Goal: Transaction & Acquisition: Purchase product/service

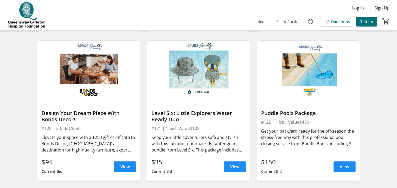
scroll to position [929, 0]
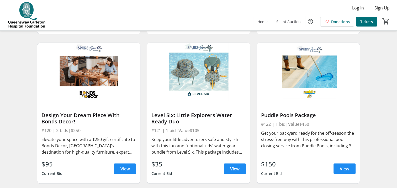
click at [211, 81] on img at bounding box center [198, 72] width 103 height 58
click at [235, 178] on div "$35 Current Bid View" at bounding box center [198, 168] width 94 height 19
click at [235, 175] on span at bounding box center [235, 168] width 22 height 13
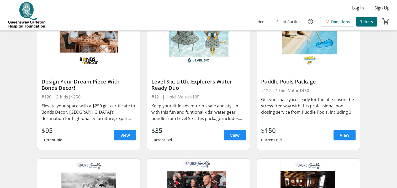
scroll to position [965, 0]
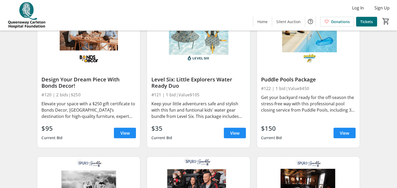
click at [325, 108] on div "Get your backyard ready for the off-season the stress-free way with this profes…" at bounding box center [308, 103] width 94 height 19
click at [340, 134] on span "View" at bounding box center [344, 133] width 9 height 6
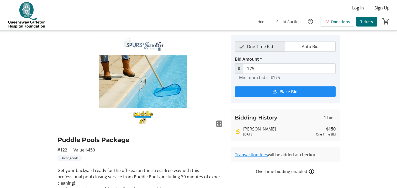
scroll to position [13, 0]
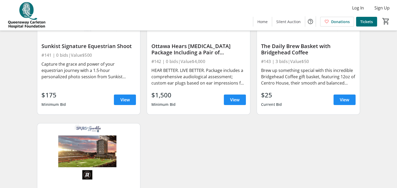
scroll to position [2028, 0]
